Goal: Task Accomplishment & Management: Manage account settings

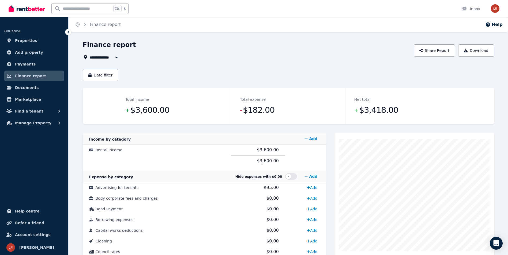
scroll to position [80, 0]
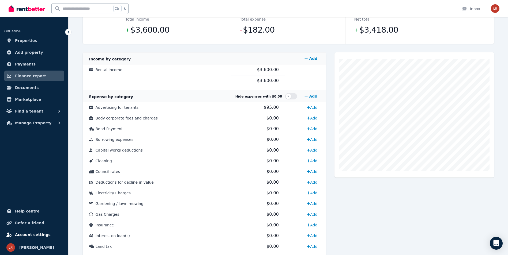
click at [31, 235] on span "Account settings" at bounding box center [33, 235] width 36 height 6
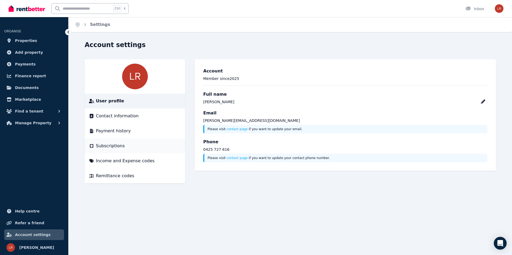
click at [112, 143] on span "Subscriptions" at bounding box center [110, 146] width 29 height 6
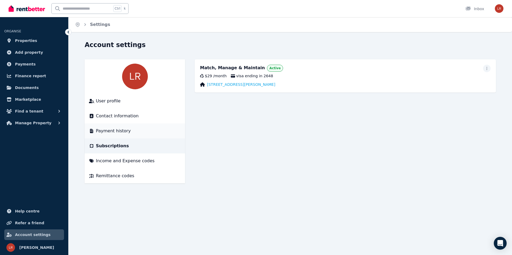
click at [103, 131] on span "Payment history" at bounding box center [113, 131] width 35 height 6
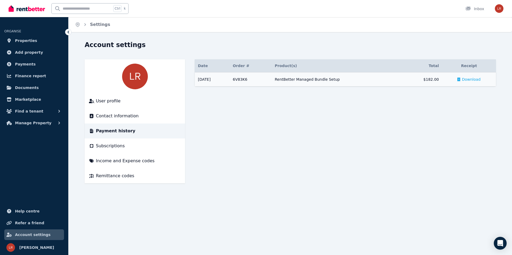
click at [322, 81] on div "RentBetter Managed Bundle Setup" at bounding box center [337, 79] width 124 height 5
click at [470, 79] on span "Download" at bounding box center [471, 79] width 19 height 5
click at [115, 180] on li "Remittance codes" at bounding box center [135, 176] width 100 height 15
click at [118, 177] on span "Remittance codes" at bounding box center [115, 176] width 38 height 6
